Goal: Task Accomplishment & Management: Use online tool/utility

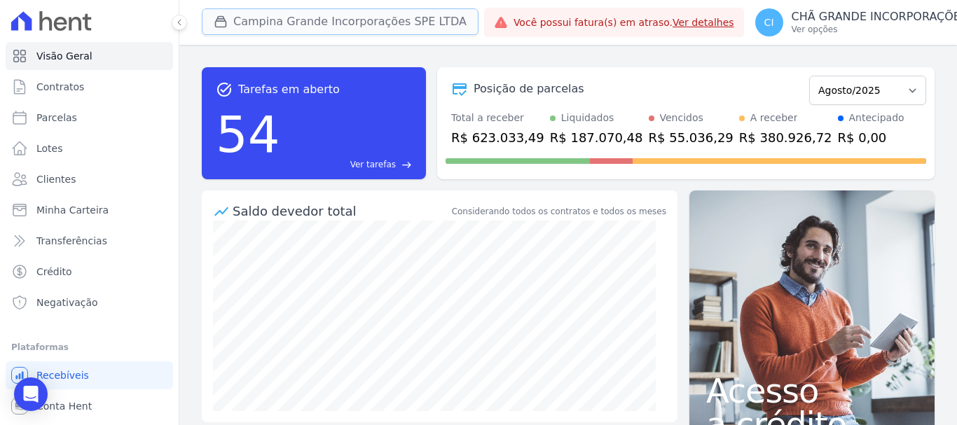
click at [258, 13] on button "Campina Grande Incorporações SPE LTDA" at bounding box center [340, 21] width 277 height 27
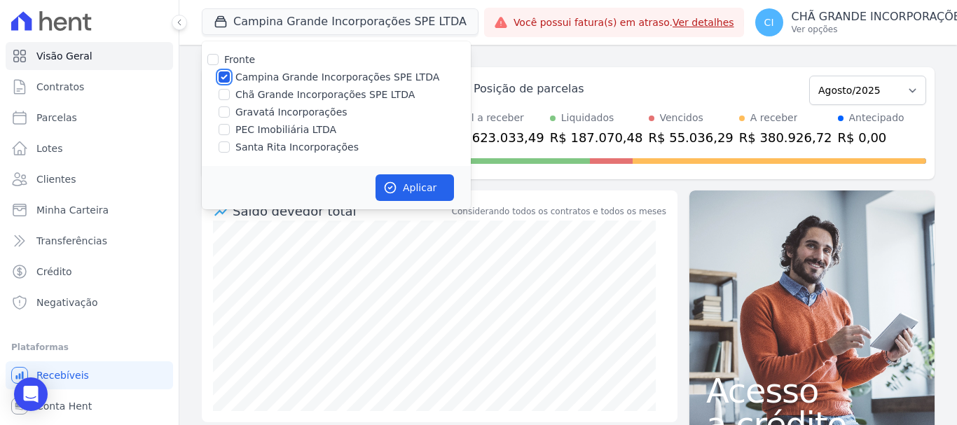
click at [221, 75] on input "Campina Grande Incorporações SPE LTDA" at bounding box center [224, 76] width 11 height 11
click at [224, 77] on input "Campina Grande Incorporações SPE LTDA" at bounding box center [224, 76] width 11 height 11
checkbox input "true"
click at [423, 189] on button "Aplicar" at bounding box center [415, 188] width 78 height 27
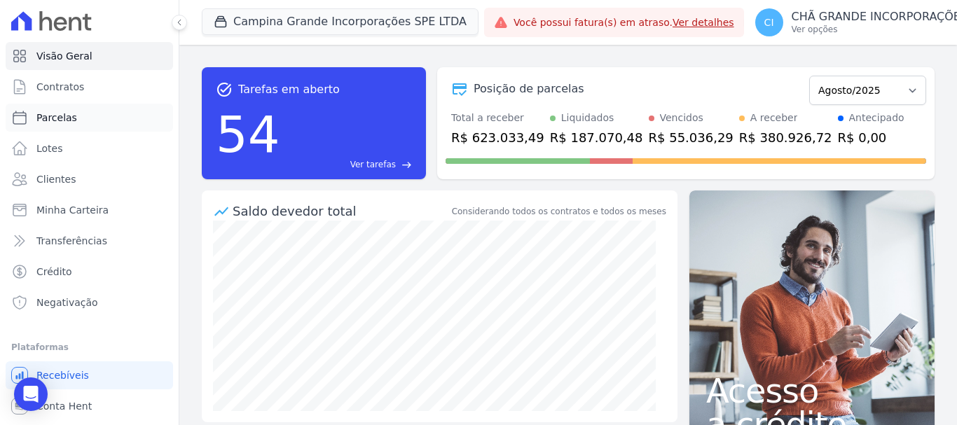
click at [67, 118] on span "Parcelas" at bounding box center [56, 118] width 41 height 14
select select
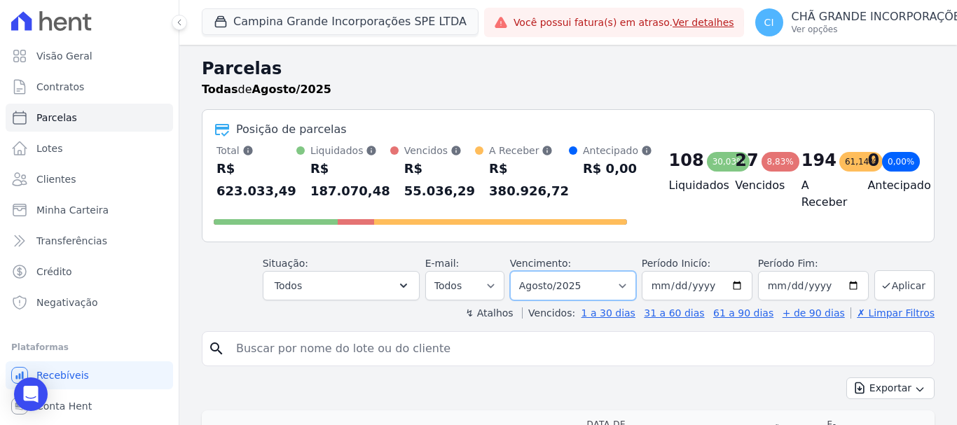
click at [583, 280] on select "Filtrar por período ──────── Todos os meses Janeiro/2023 Fevereiro/2023 Março/2…" at bounding box center [573, 285] width 126 height 29
select select "02/2025"
click at [519, 271] on select "Filtrar por período ──────── Todos os meses Janeiro/2023 Fevereiro/2023 Março/2…" at bounding box center [573, 285] width 126 height 29
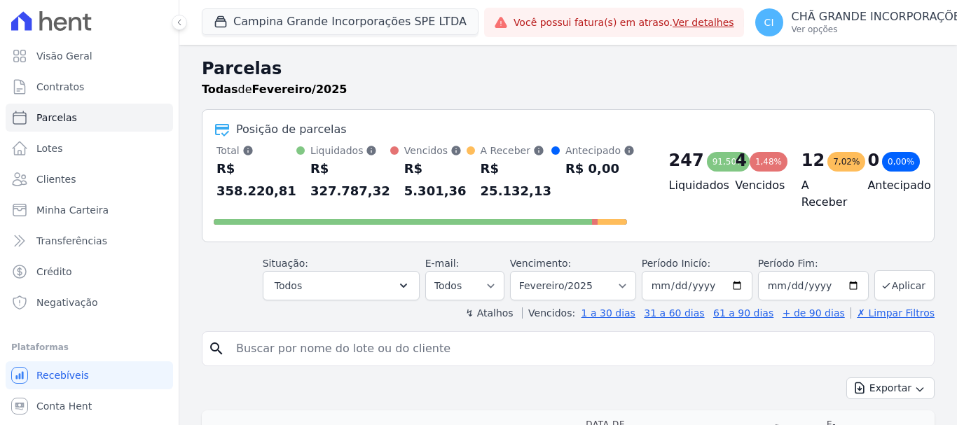
select select
click at [255, 351] on input "search" at bounding box center [578, 349] width 701 height 28
paste input "[PERSON_NAME] [PERSON_NAME]"
type input "[PERSON_NAME] [PERSON_NAME]"
select select
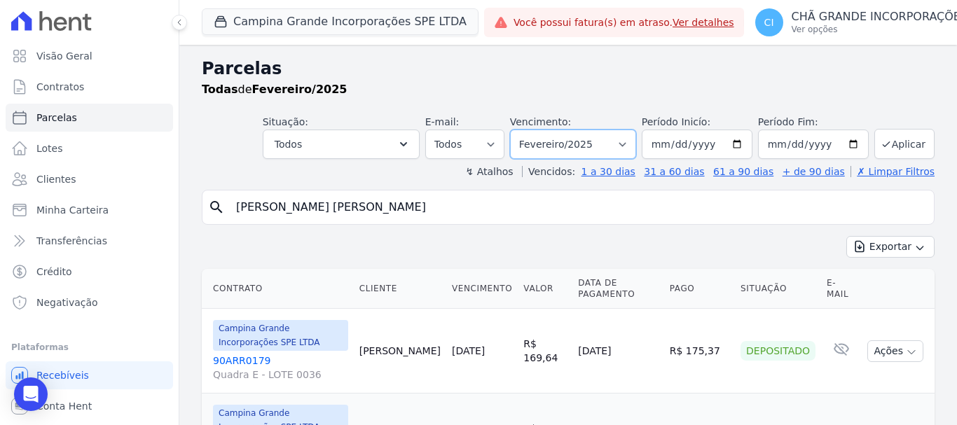
click at [578, 137] on select "Filtrar por período ──────── Todos os meses Janeiro/2023 Fevereiro/2023 Março/2…" at bounding box center [573, 144] width 126 height 29
select select "04/2025"
click at [519, 130] on select "Filtrar por período ──────── Todos os meses Janeiro/2023 Fevereiro/2023 Março/2…" at bounding box center [573, 144] width 126 height 29
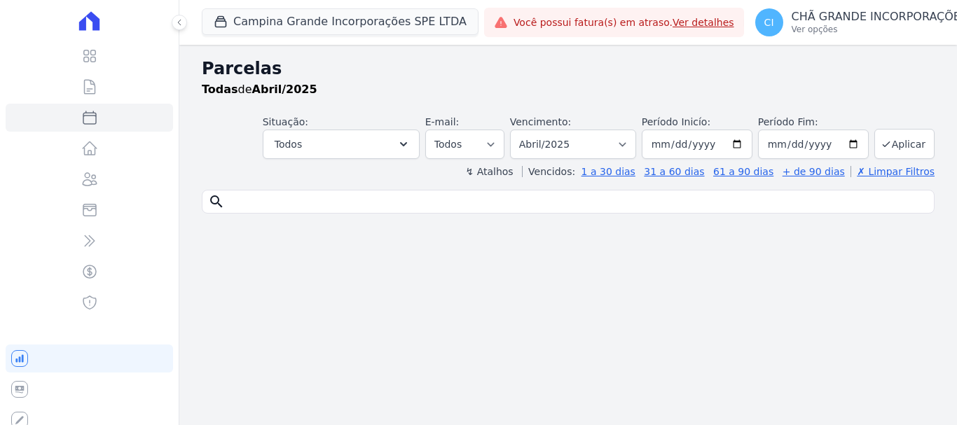
select select
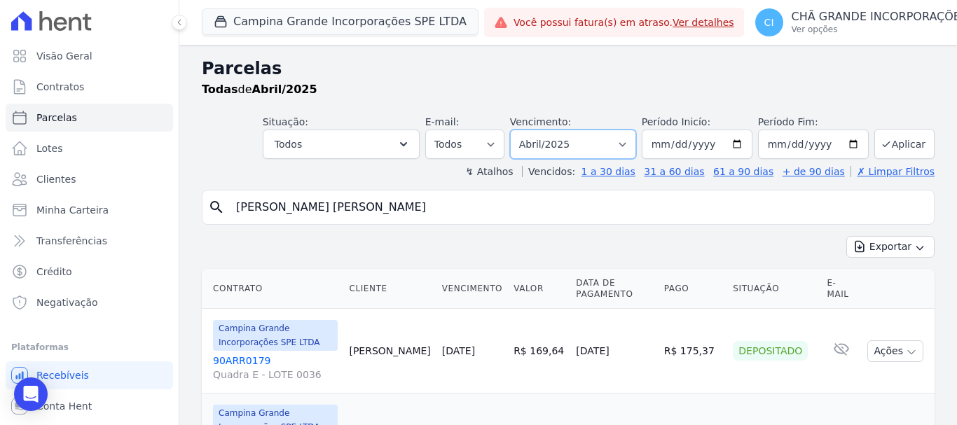
click at [572, 153] on select "Filtrar por período ──────── Todos os meses Janeiro/2023 Fevereiro/2023 Março/2…" at bounding box center [573, 144] width 126 height 29
select select "07/2025"
click at [519, 130] on select "Filtrar por período ──────── Todos os meses Janeiro/2023 Fevereiro/2023 Março/2…" at bounding box center [573, 144] width 126 height 29
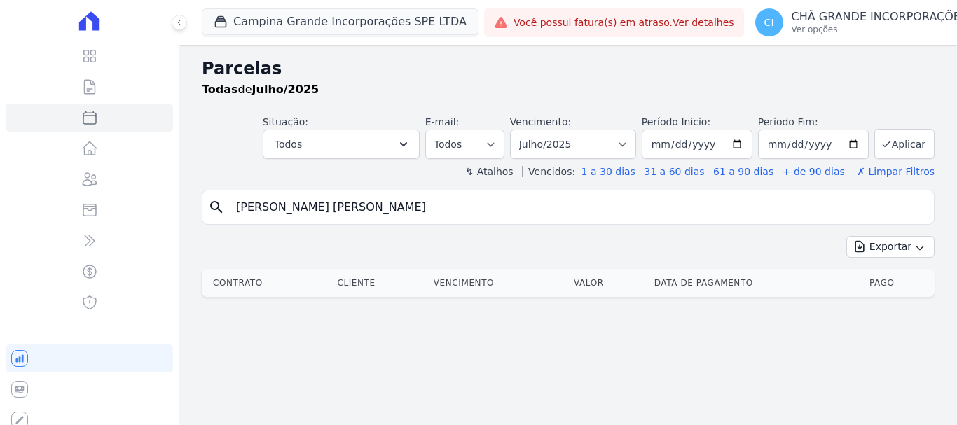
select select
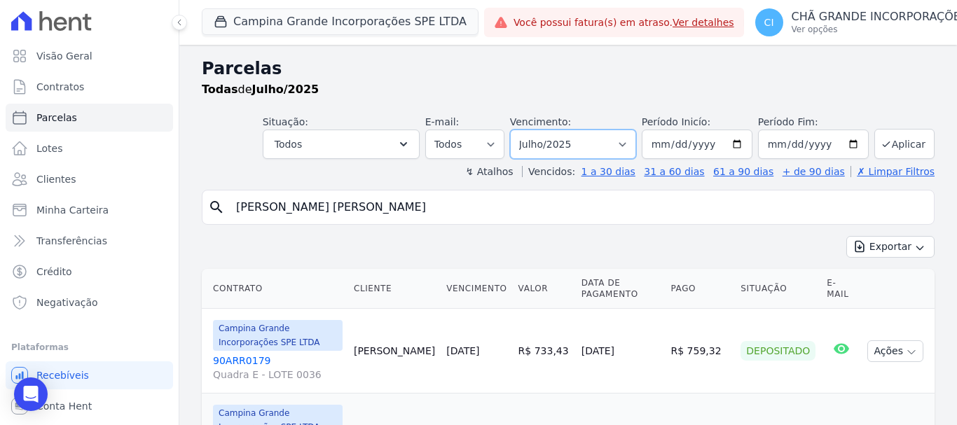
click at [549, 149] on select "Filtrar por período ──────── Todos os meses Janeiro/2023 Fevereiro/2023 Março/2…" at bounding box center [573, 144] width 126 height 29
select select "06/2025"
click at [519, 130] on select "Filtrar por período ──────── Todos os meses Janeiro/2023 Fevereiro/2023 Março/2…" at bounding box center [573, 144] width 126 height 29
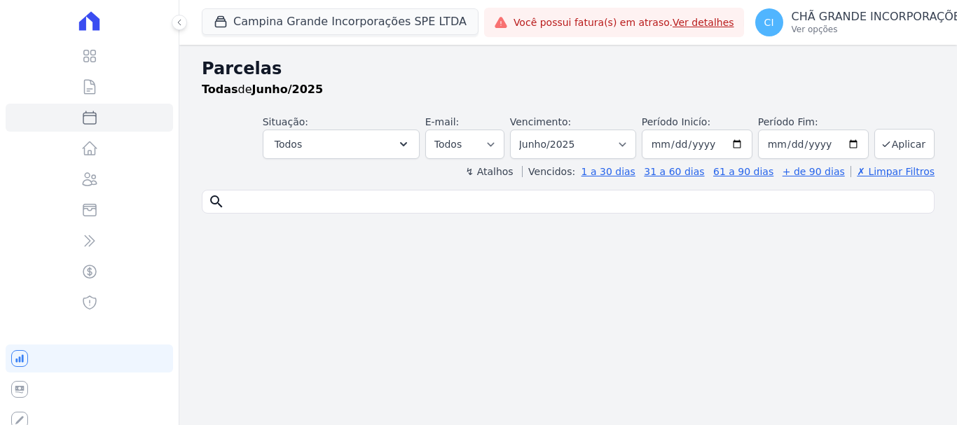
select select
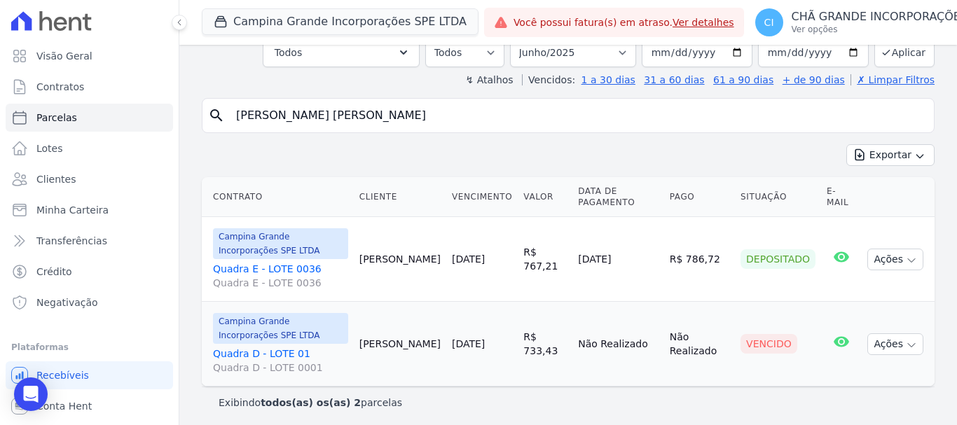
scroll to position [96, 0]
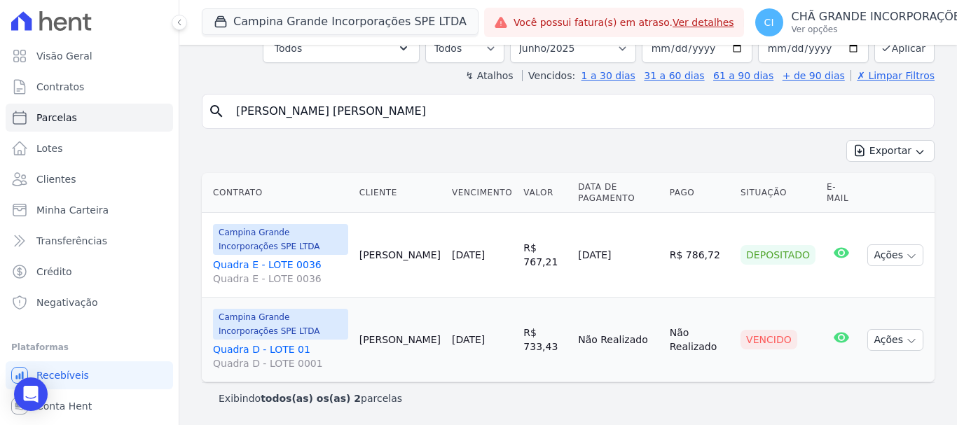
click at [456, 116] on input "[PERSON_NAME] [PERSON_NAME]" at bounding box center [578, 111] width 701 height 28
click at [558, 50] on select "Filtrar por período ──────── Todos os meses Janeiro/2023 Fevereiro/2023 Março/2…" at bounding box center [573, 48] width 126 height 29
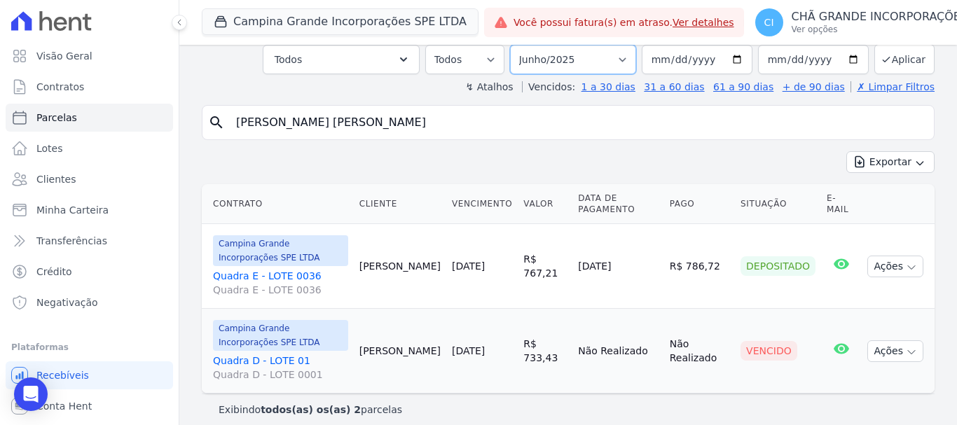
click at [519, 45] on select "Filtrar por período ──────── Todos os meses Janeiro/2023 Fevereiro/2023 Março/2…" at bounding box center [573, 59] width 126 height 29
paste input "[PERSON_NAME] [PERSON_NAME]"
type input "[PERSON_NAME] [PERSON_NAME]"
select select
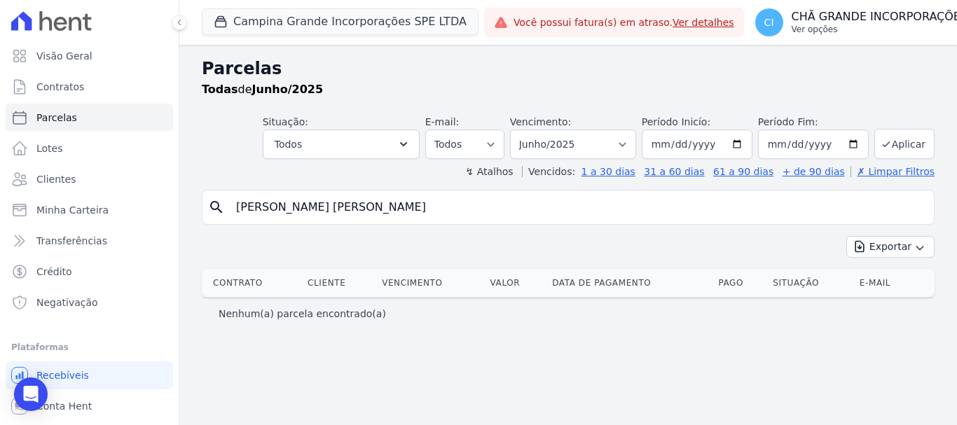
click at [809, 27] on p "Ver opções" at bounding box center [880, 29] width 177 height 11
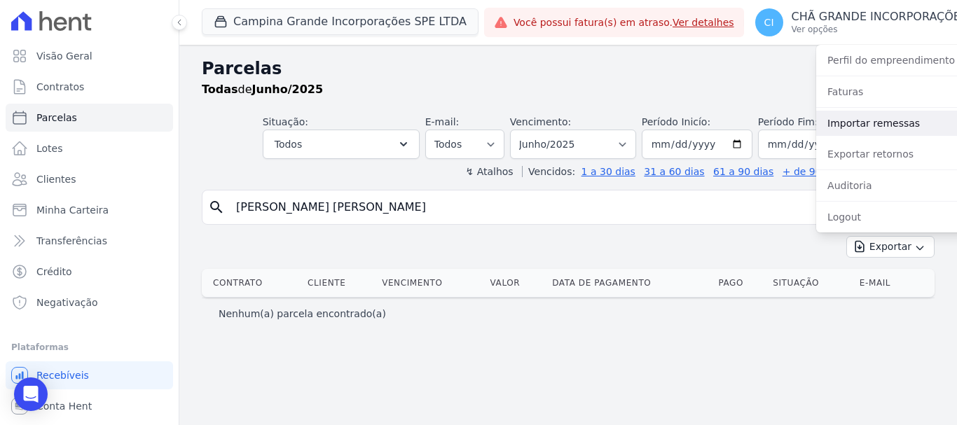
click at [827, 121] on link "Importar remessas" at bounding box center [905, 123] width 179 height 25
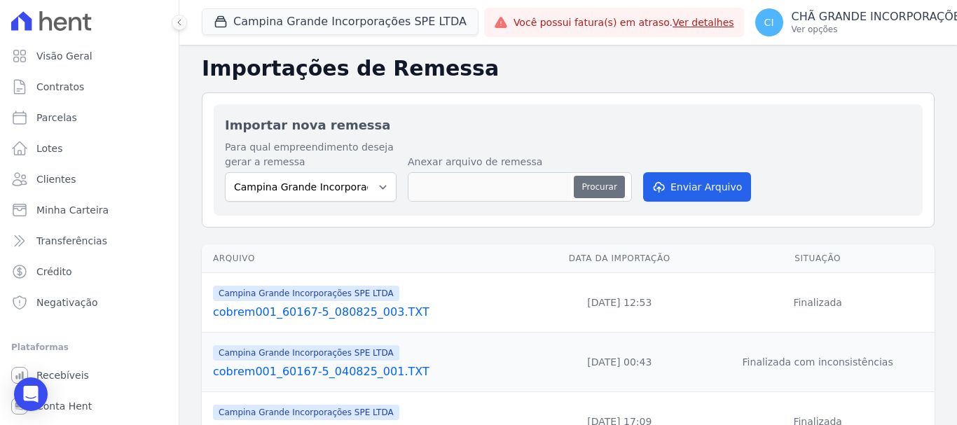
click at [586, 179] on button "Procurar" at bounding box center [599, 187] width 50 height 22
type input "cobrem001_60167-5_150825_001.TXT"
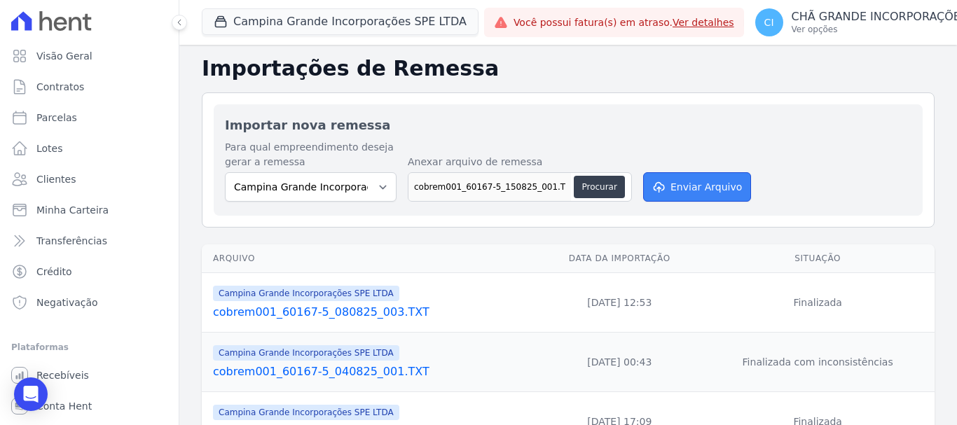
click at [695, 189] on button "Enviar Arquivo" at bounding box center [697, 186] width 108 height 29
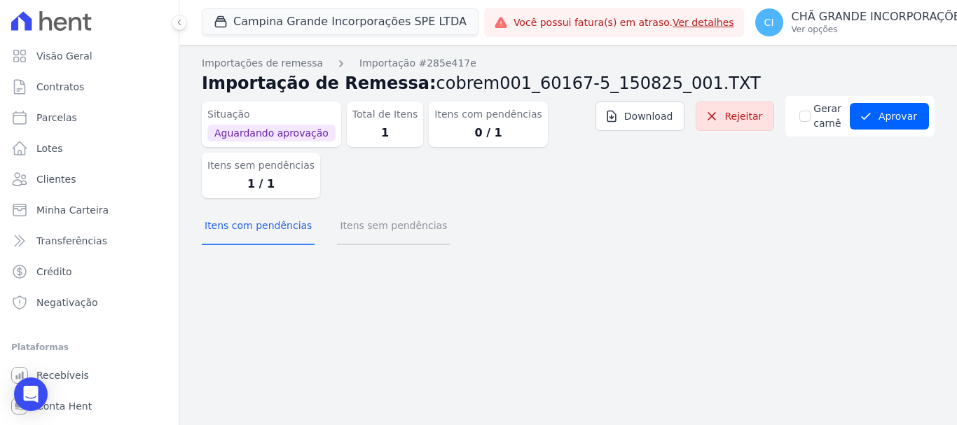
click at [391, 224] on button "Itens sem pendências" at bounding box center [393, 227] width 113 height 36
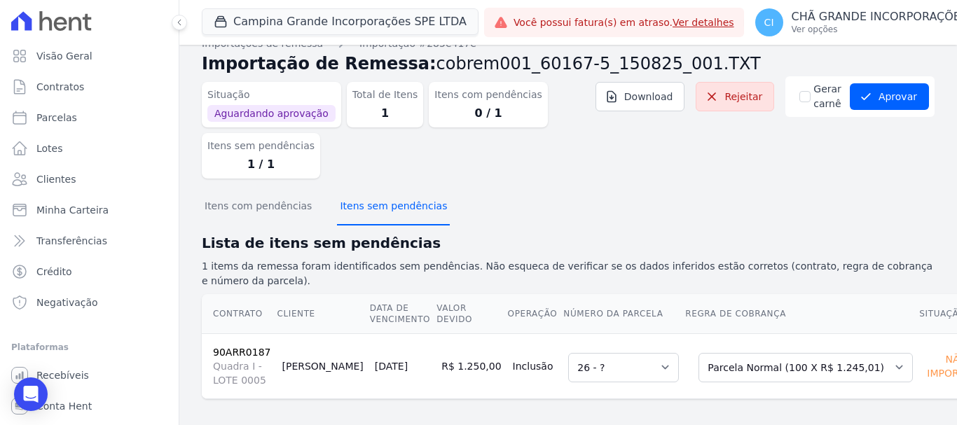
scroll to position [28, 0]
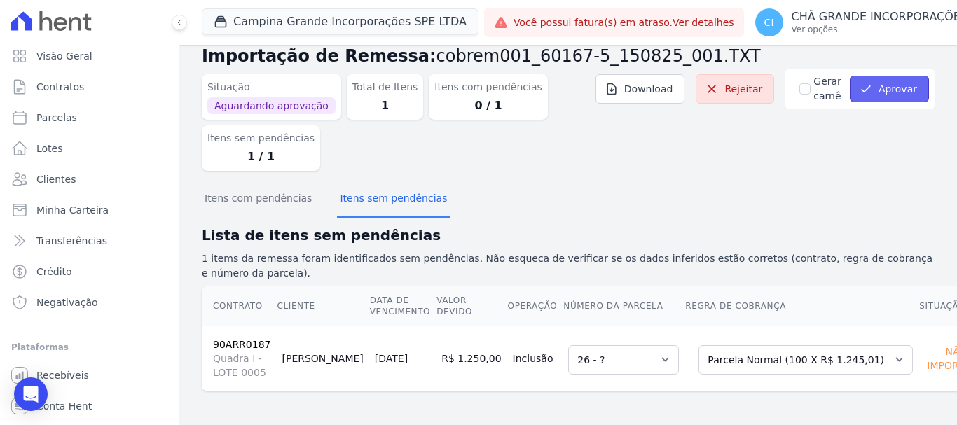
click at [866, 92] on icon "submit" at bounding box center [866, 89] width 14 height 14
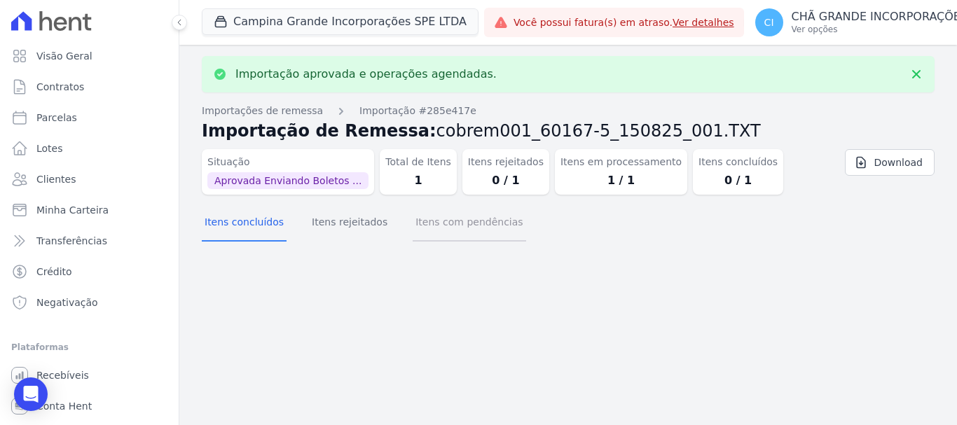
click at [446, 238] on button "Itens com pendências" at bounding box center [469, 223] width 113 height 36
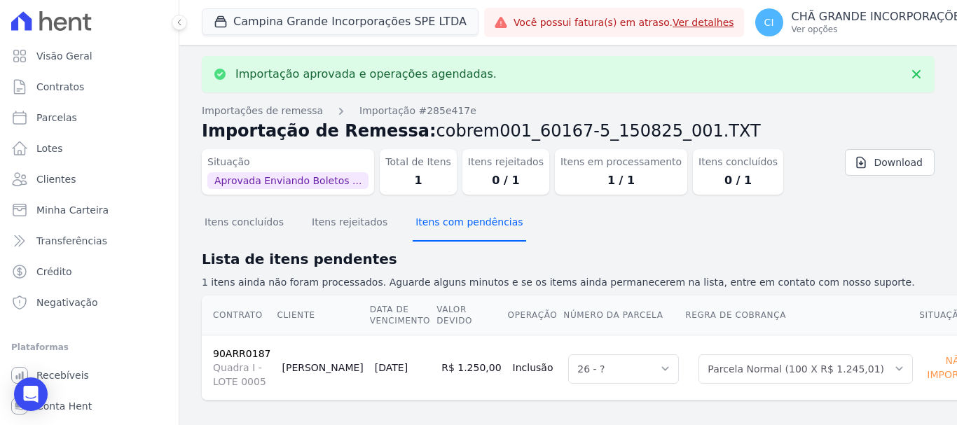
click at [451, 227] on button "Itens com pendências" at bounding box center [469, 223] width 113 height 36
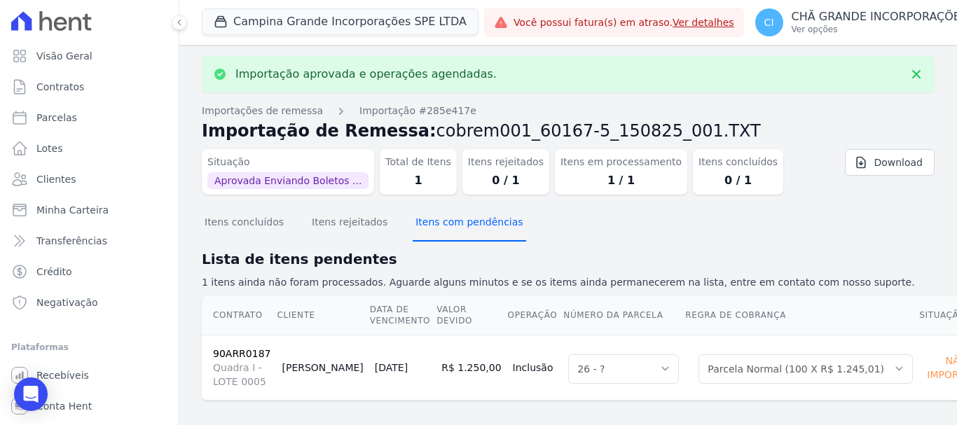
click at [451, 227] on button "Itens com pendências" at bounding box center [469, 223] width 113 height 36
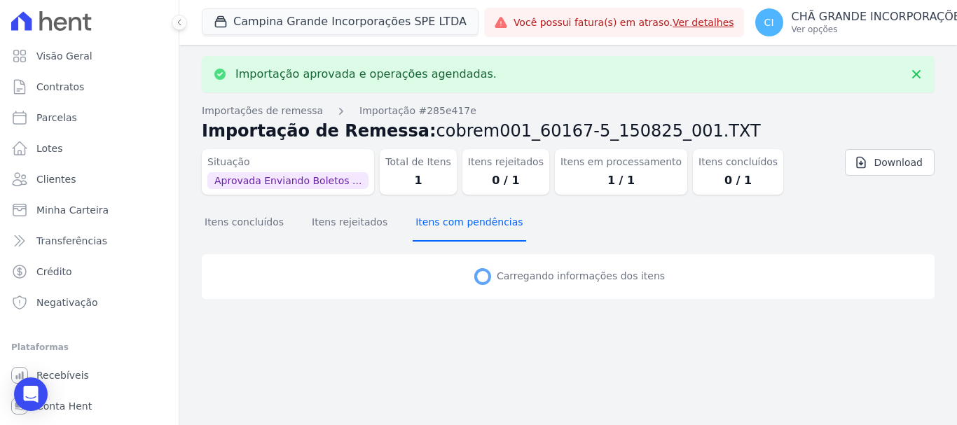
click at [451, 227] on button "Itens com pendências" at bounding box center [469, 223] width 113 height 36
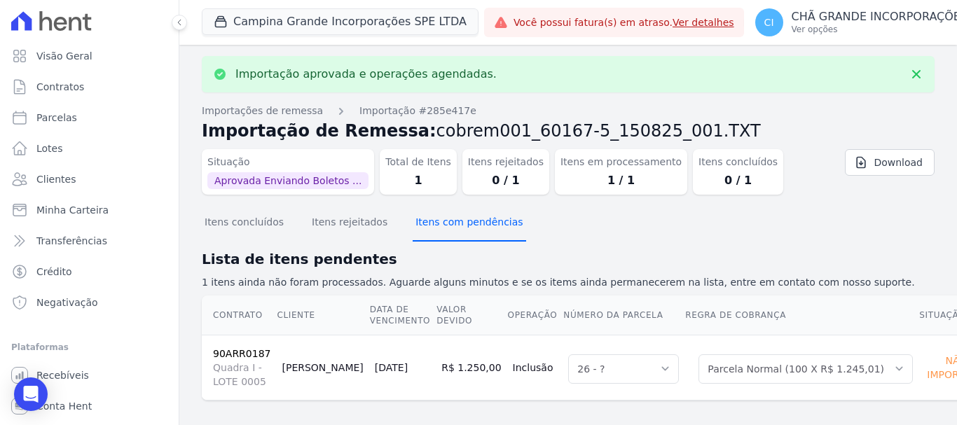
click at [451, 227] on button "Itens com pendências" at bounding box center [469, 223] width 113 height 36
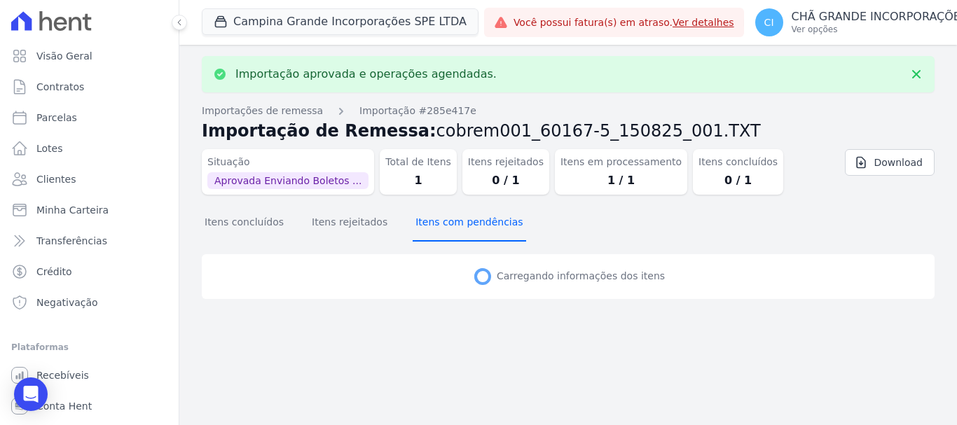
click at [451, 227] on button "Itens com pendências" at bounding box center [469, 223] width 113 height 36
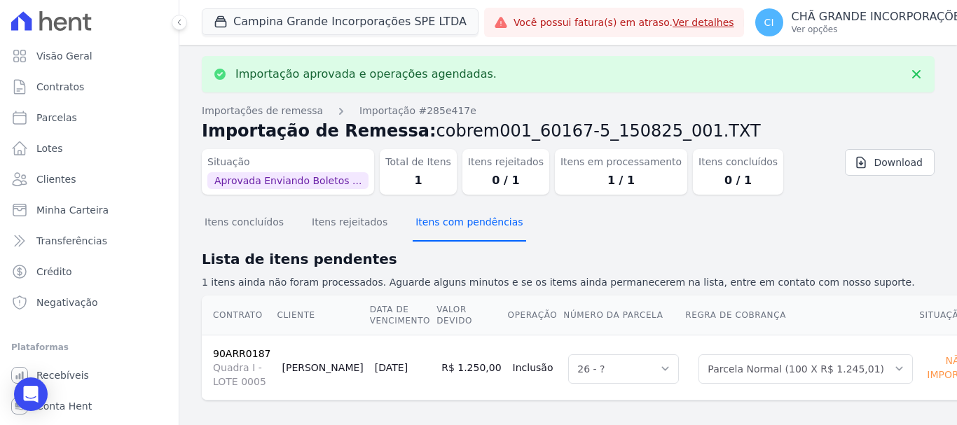
click at [451, 227] on button "Itens com pendências" at bounding box center [469, 223] width 113 height 36
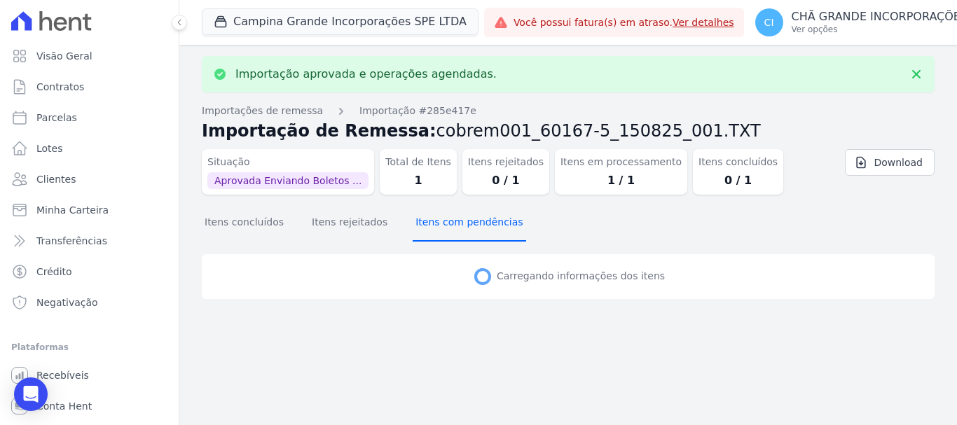
click at [451, 227] on button "Itens com pendências" at bounding box center [469, 223] width 113 height 36
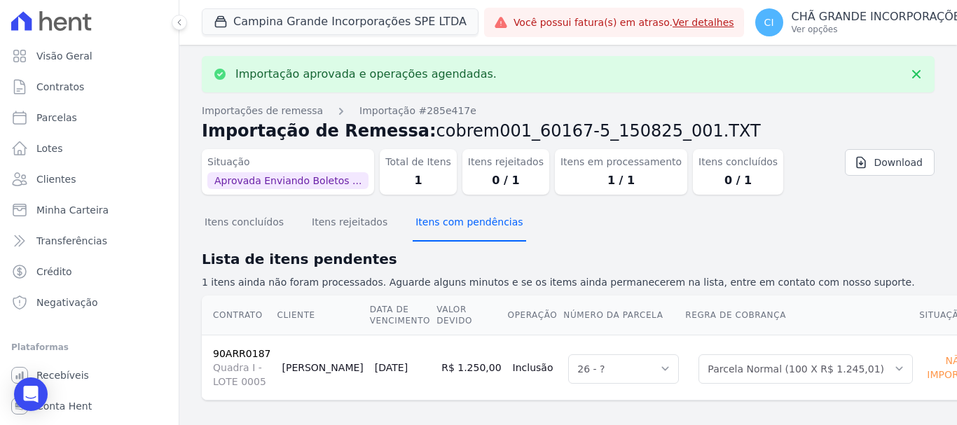
click at [451, 227] on button "Itens com pendências" at bounding box center [469, 223] width 113 height 36
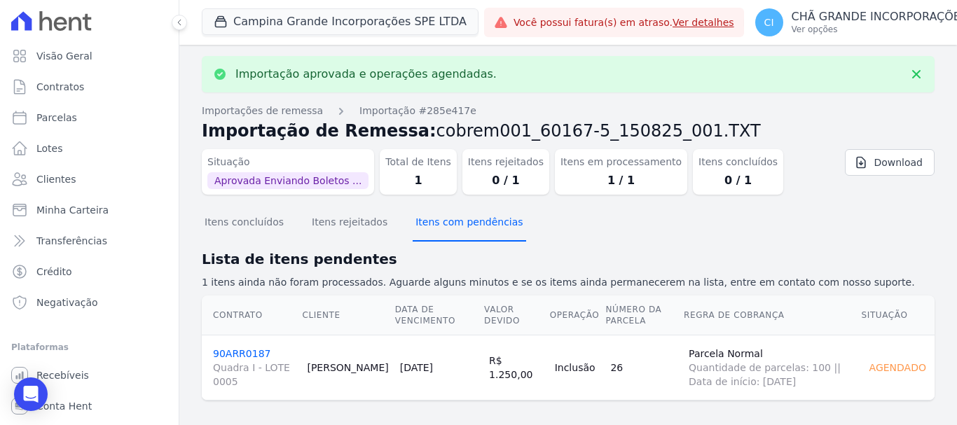
click at [451, 227] on button "Itens com pendências" at bounding box center [469, 223] width 113 height 36
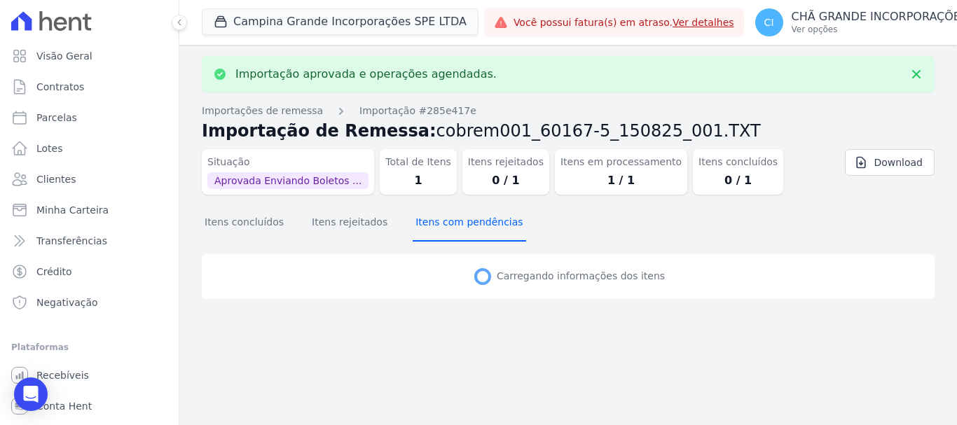
click at [451, 227] on button "Itens com pendências" at bounding box center [469, 223] width 113 height 36
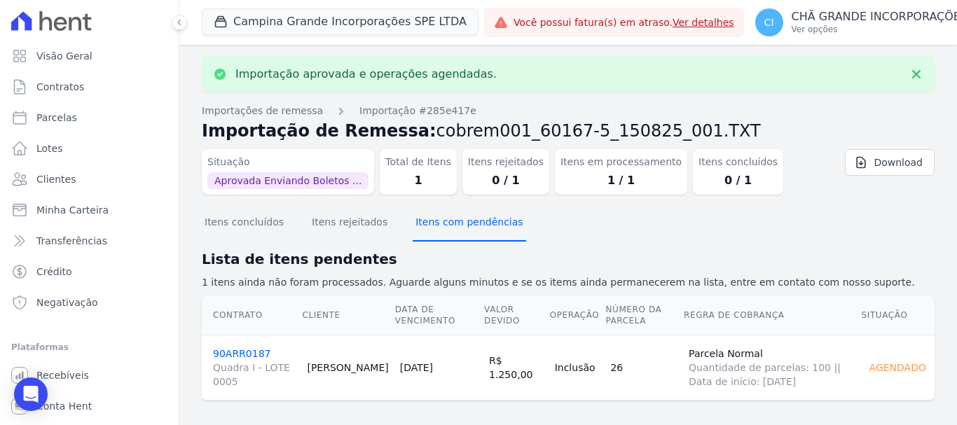
click at [451, 227] on button "Itens com pendências" at bounding box center [469, 223] width 113 height 36
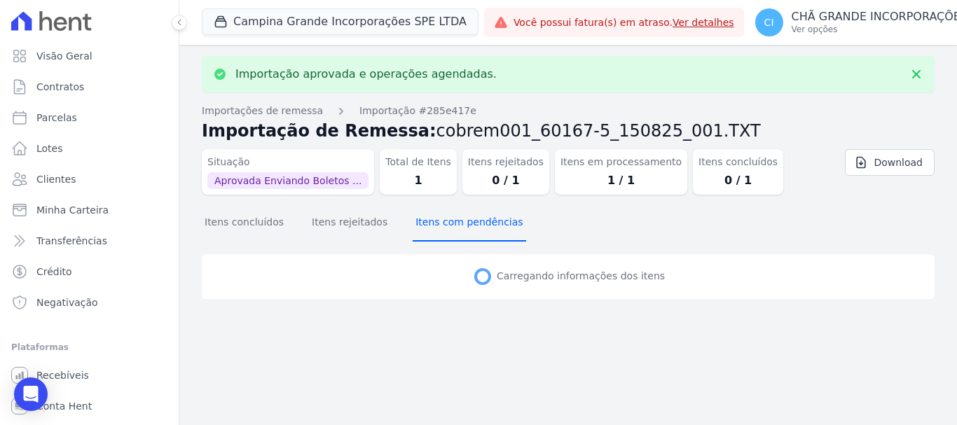
click at [451, 227] on button "Itens com pendências" at bounding box center [469, 223] width 113 height 36
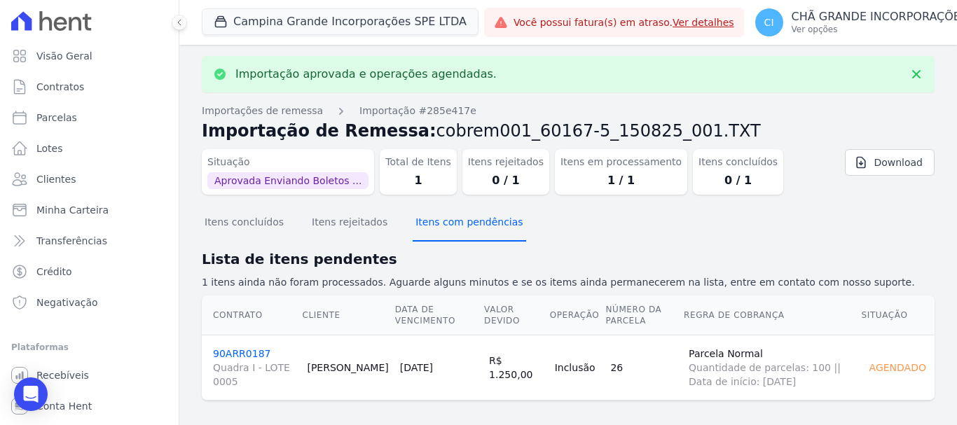
click at [451, 227] on button "Itens com pendências" at bounding box center [469, 223] width 113 height 36
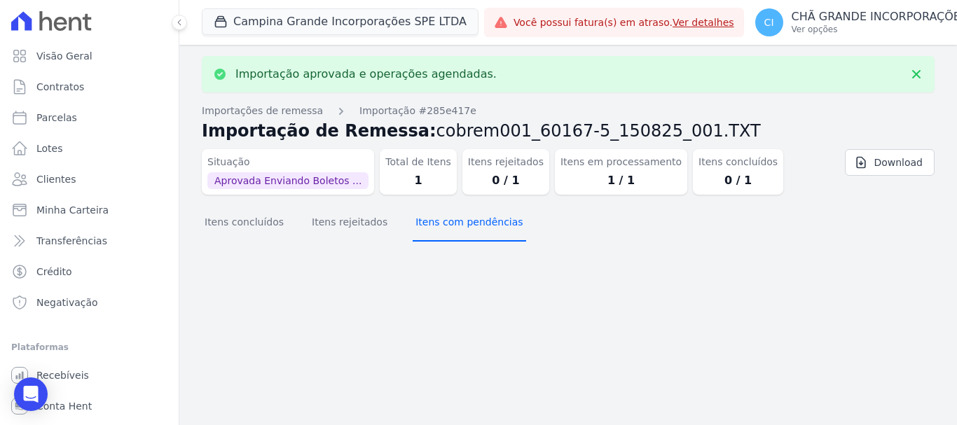
click at [451, 227] on button "Itens com pendências" at bounding box center [469, 223] width 113 height 36
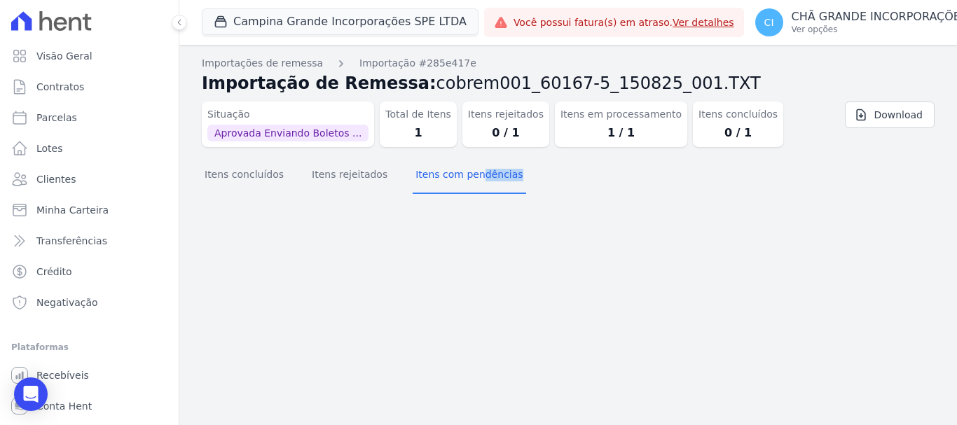
click at [451, 227] on div "Importação aprovada e operações agendadas. Importações de remessa Importação #2…" at bounding box center [568, 235] width 778 height 381
click at [261, 189] on button "Itens concluídos" at bounding box center [244, 176] width 85 height 36
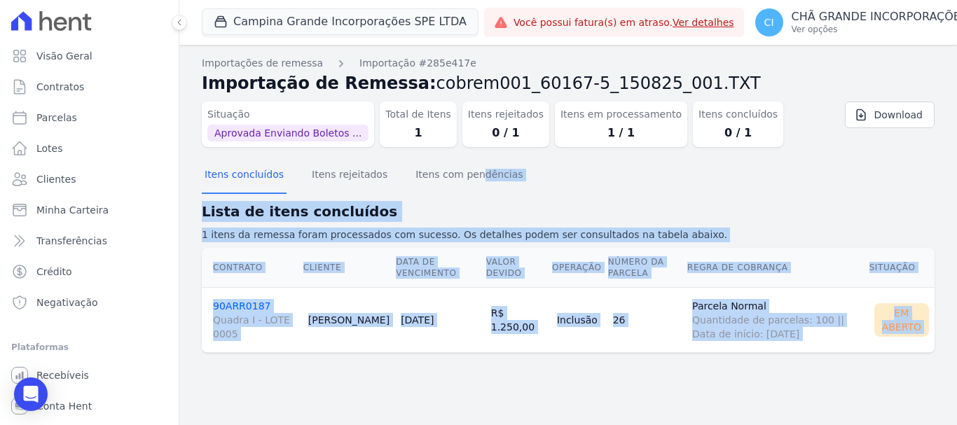
click at [280, 367] on section "Itens concluídos Itens rejeitados Itens com pendências Lista de itens concluído…" at bounding box center [568, 266] width 733 height 217
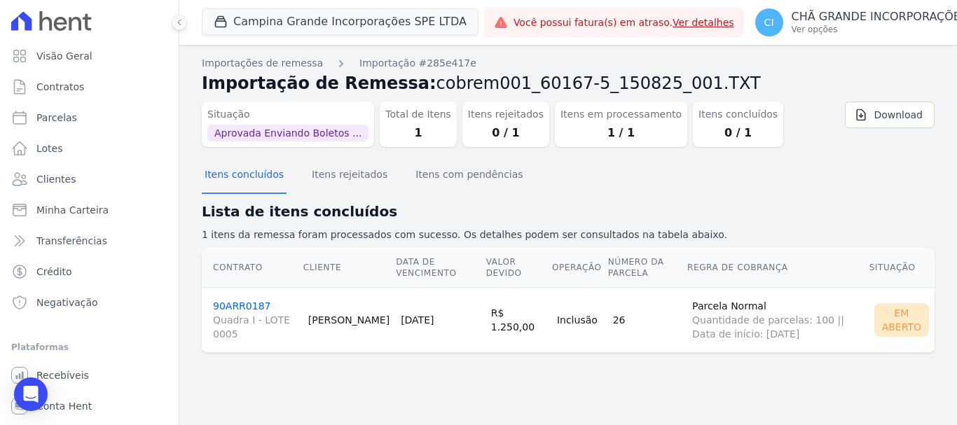
click at [253, 305] on link "90ARR0187 Quadra I - LOTE 0005" at bounding box center [255, 321] width 84 height 41
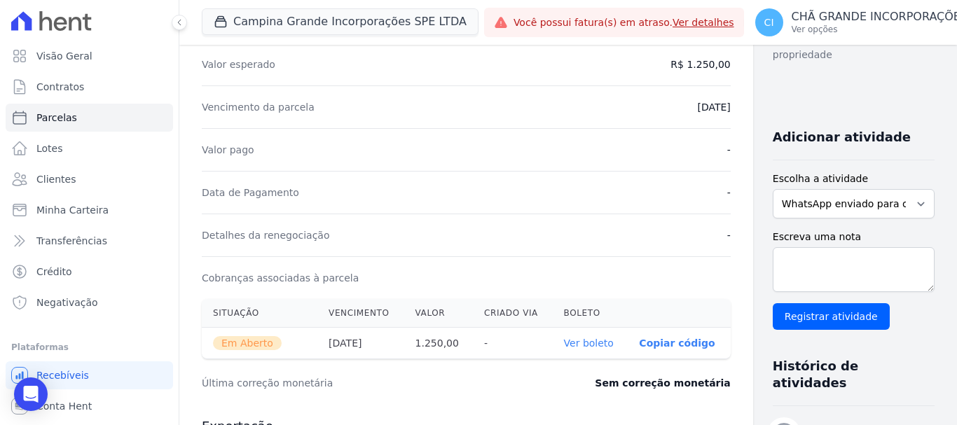
scroll to position [280, 0]
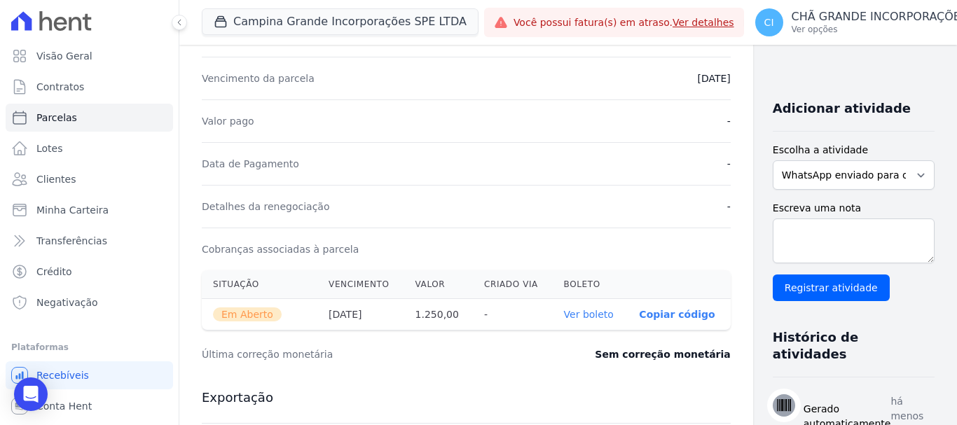
click at [564, 310] on link "Ver boleto" at bounding box center [589, 314] width 50 height 11
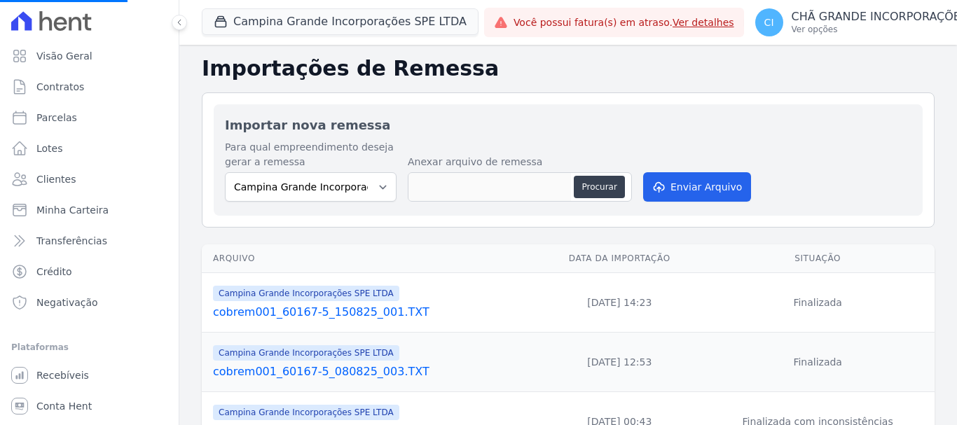
select select
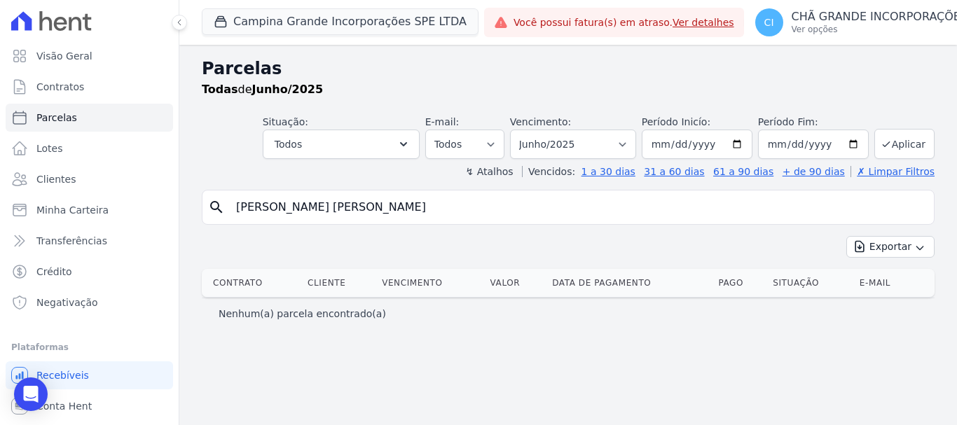
drag, startPoint x: 393, startPoint y: 215, endPoint x: 207, endPoint y: 217, distance: 186.4
click at [207, 217] on div "search MICHELINE RODRIGUES FELIX" at bounding box center [568, 207] width 733 height 35
click at [574, 153] on select "Filtrar por período ──────── Todos os meses Janeiro/2023 Fevereiro/2023 Março/2…" at bounding box center [573, 144] width 126 height 29
select select "08/2025"
click at [530, 130] on select "Filtrar por período ──────── Todos os meses Janeiro/2023 Fevereiro/2023 Março/2…" at bounding box center [573, 144] width 126 height 29
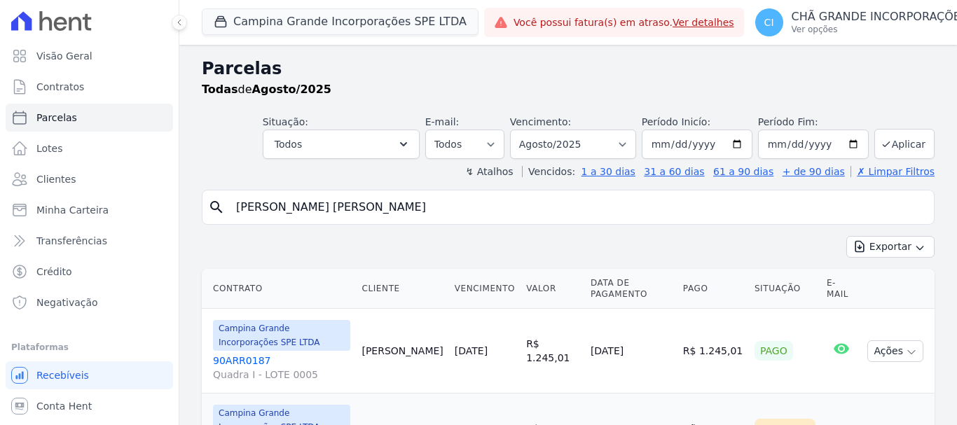
select select
drag, startPoint x: 434, startPoint y: 207, endPoint x: 204, endPoint y: 217, distance: 230.1
click at [204, 217] on div "search MICHELINE RODRIGUES FELIX" at bounding box center [568, 207] width 733 height 35
paste input "VIVIANE RODRIGUES GOMES"
type input "VIVIANE RODRIGUES GOMES"
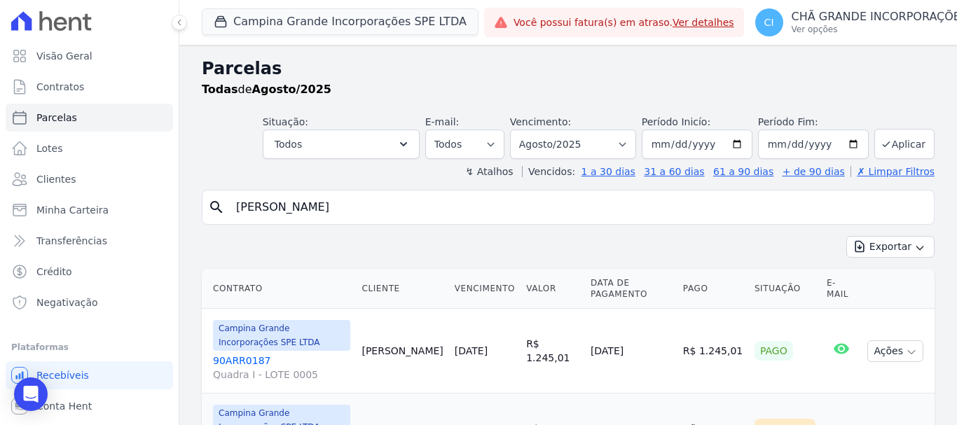
select select
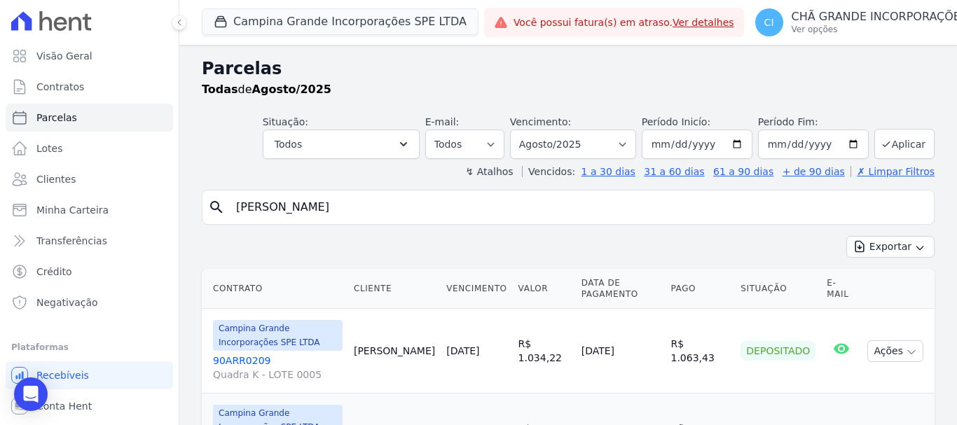
scroll to position [96, 0]
